Goal: Task Accomplishment & Management: Use online tool/utility

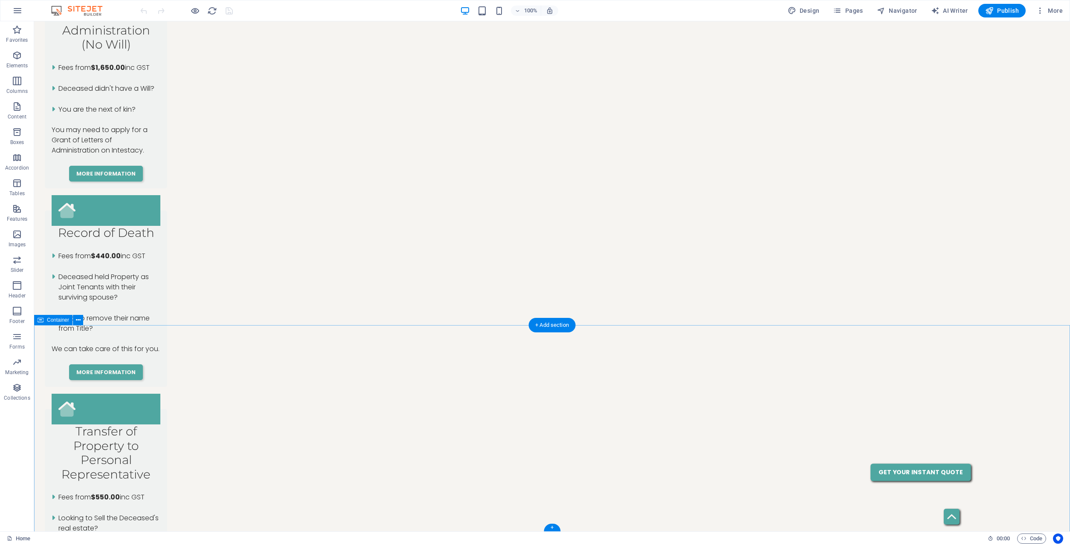
scroll to position [1113, 0]
click at [81, 320] on button at bounding box center [78, 320] width 10 height 10
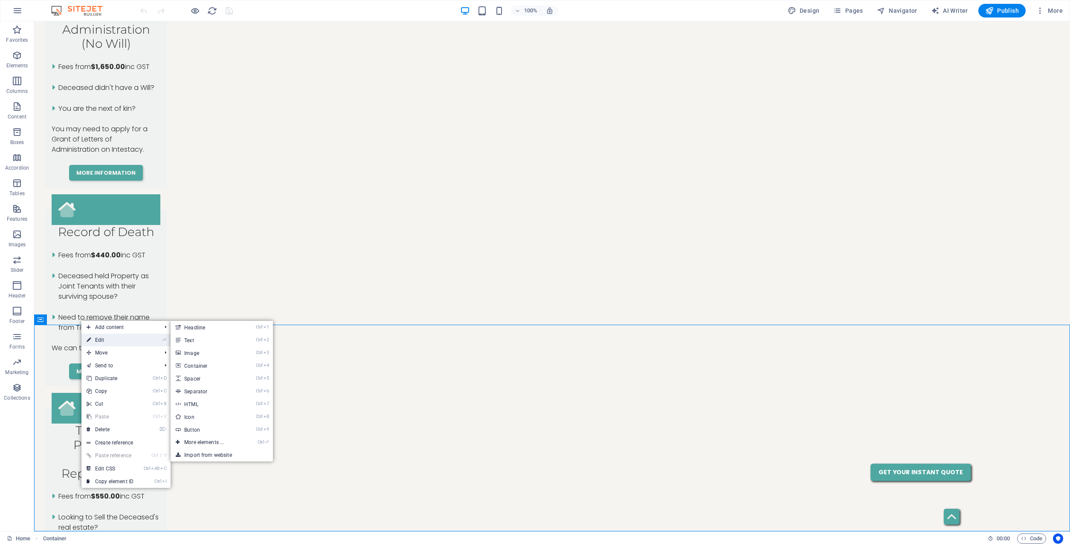
click at [104, 339] on link "⏎ Edit" at bounding box center [109, 340] width 57 height 13
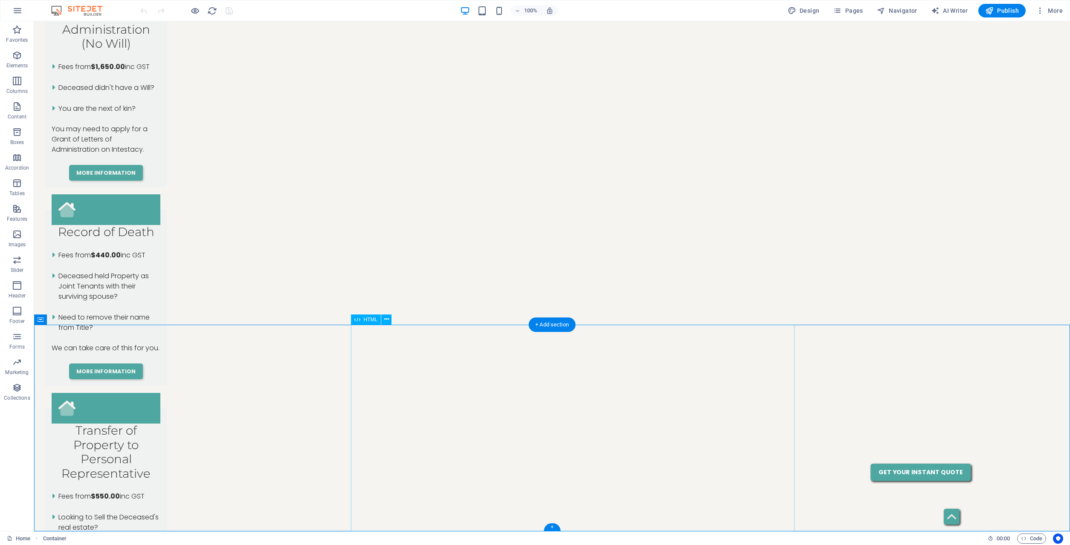
click at [388, 322] on icon at bounding box center [386, 319] width 5 height 9
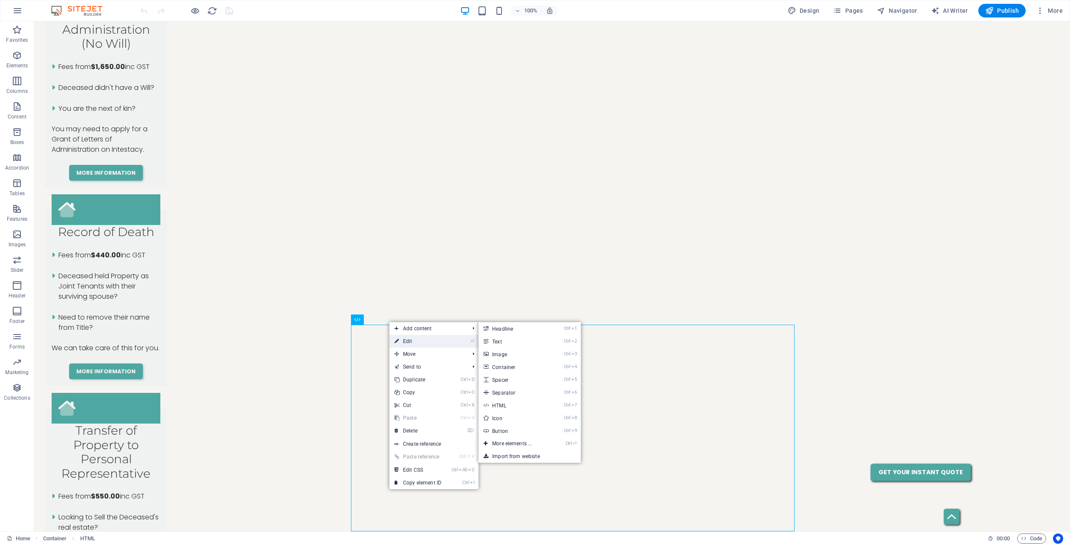
click at [404, 341] on link "⏎ Edit" at bounding box center [417, 341] width 57 height 13
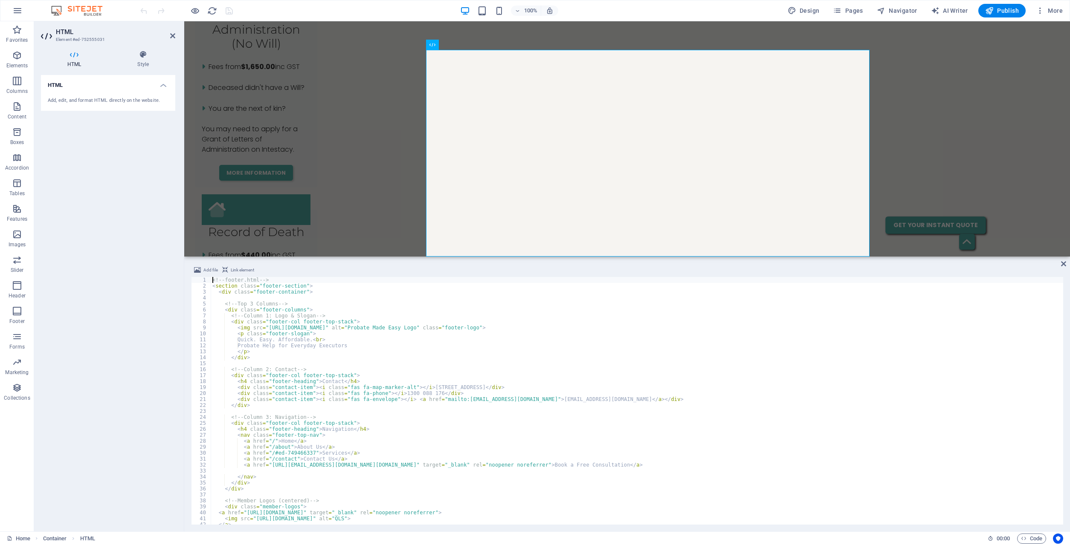
scroll to position [1388, 0]
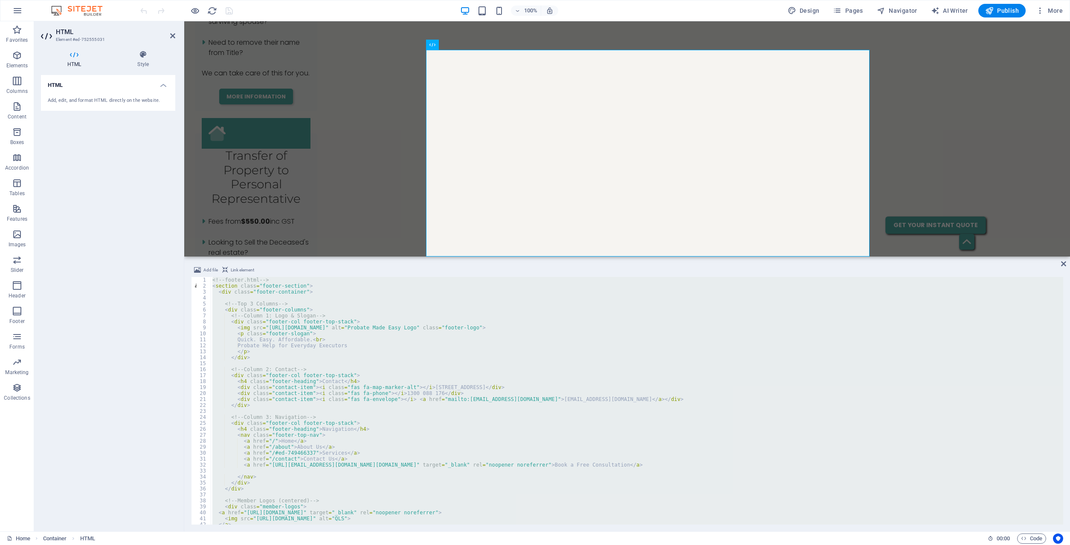
click at [388, 309] on div "<!-- footer.html --> < section class = "footer-section" > < div class = "footer…" at bounding box center [637, 401] width 852 height 248
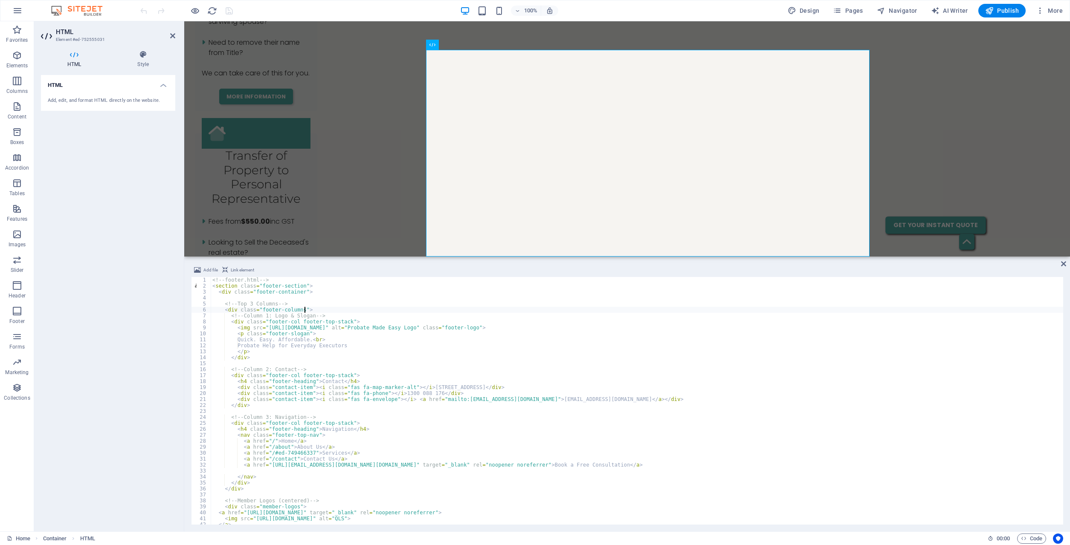
type textarea "<link rel="stylesheet" href="[URL][DOMAIN_NAME]" crossorigin="anonymous" referr…"
